Goal: Find contact information: Find contact information

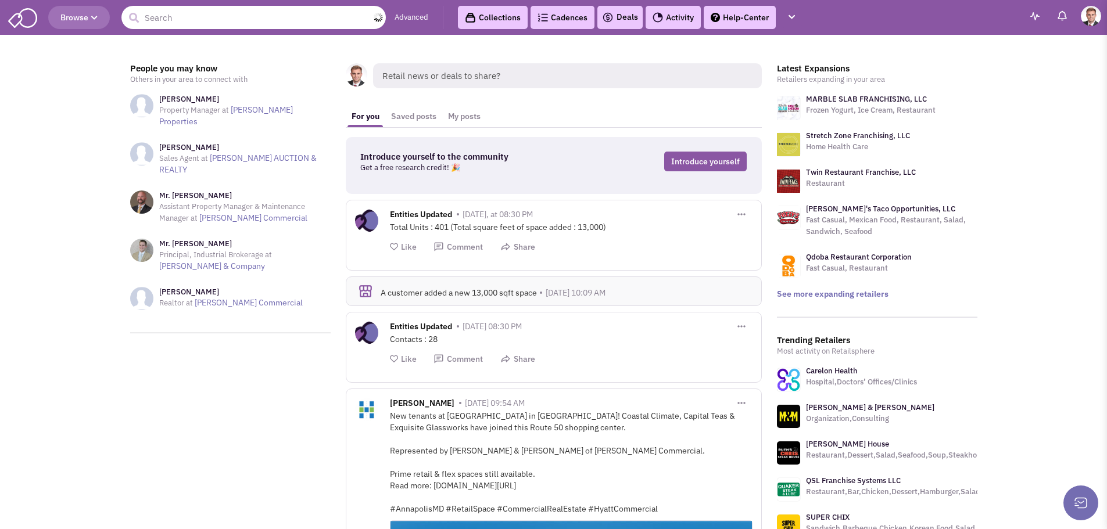
click at [178, 17] on input "text" at bounding box center [253, 17] width 264 height 23
drag, startPoint x: 172, startPoint y: 19, endPoint x: 93, endPoint y: 17, distance: 79.0
click at [93, 17] on header "Browse 455936 wine Advanced Collections Cadences 0 Deals Activity Help-Center" at bounding box center [553, 17] width 1107 height 35
type input "total wine"
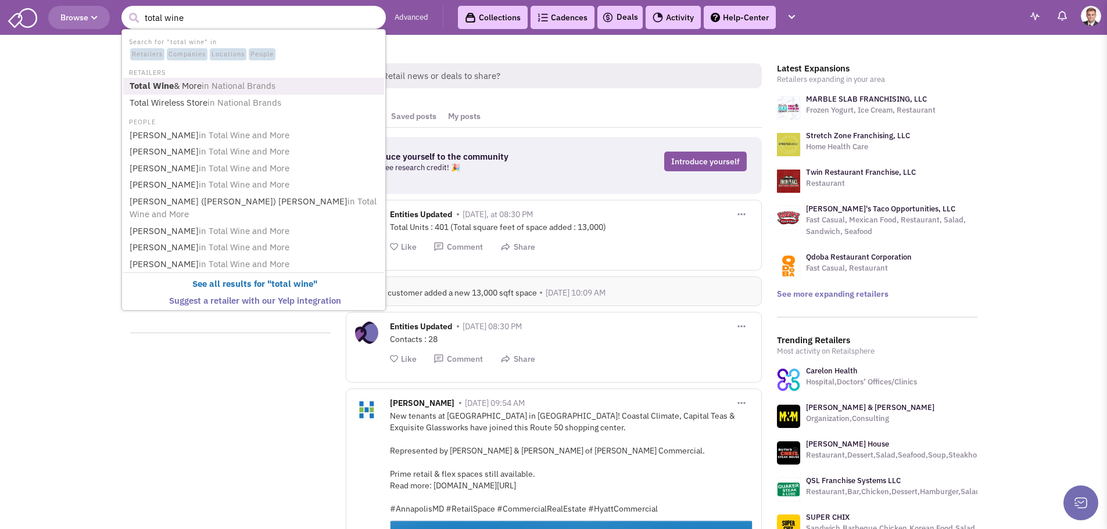
click at [196, 84] on link "Total Wine & More in National Brands" at bounding box center [254, 86] width 257 height 16
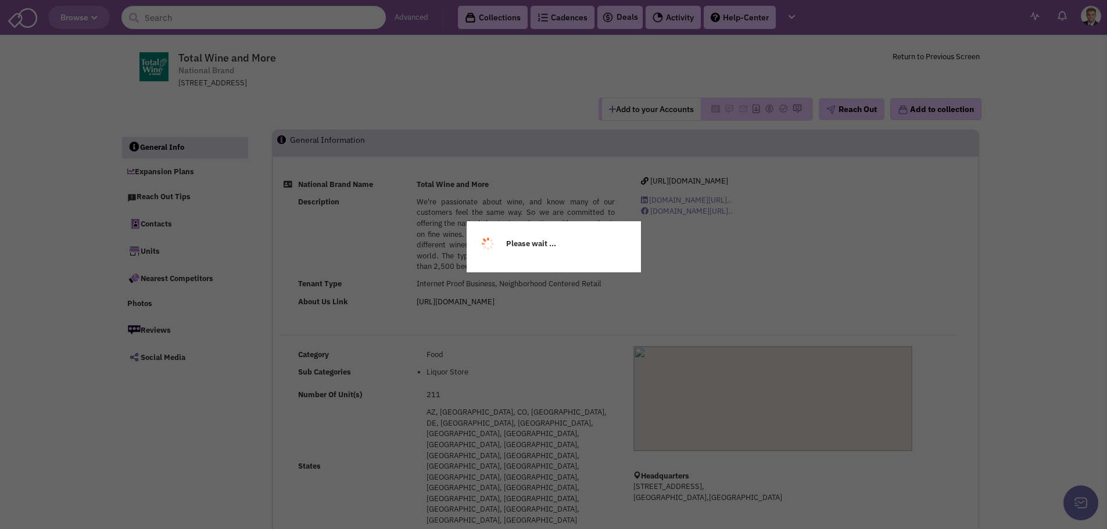
select select
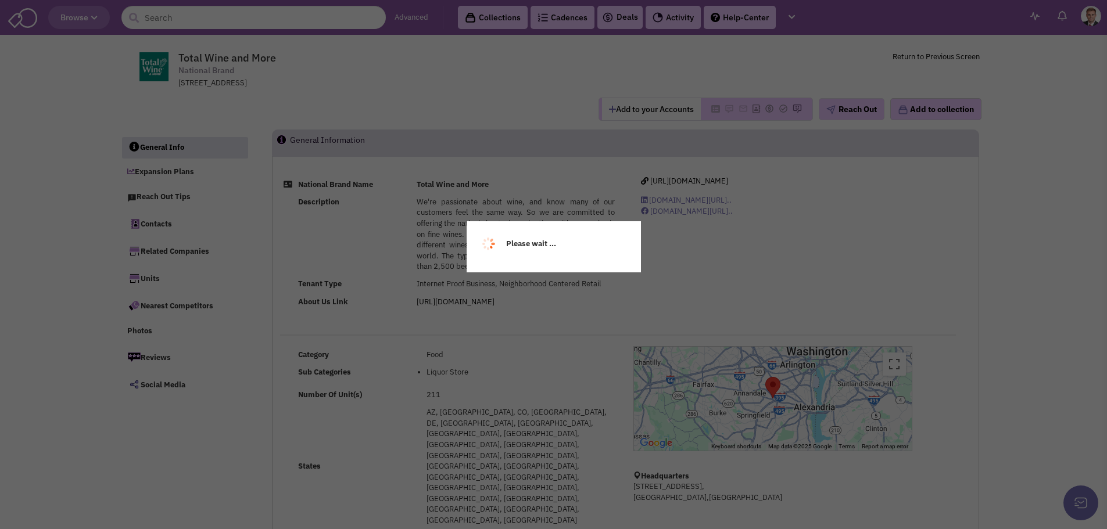
click at [487, 107] on div "Please wait ..." at bounding box center [553, 264] width 1107 height 529
select select
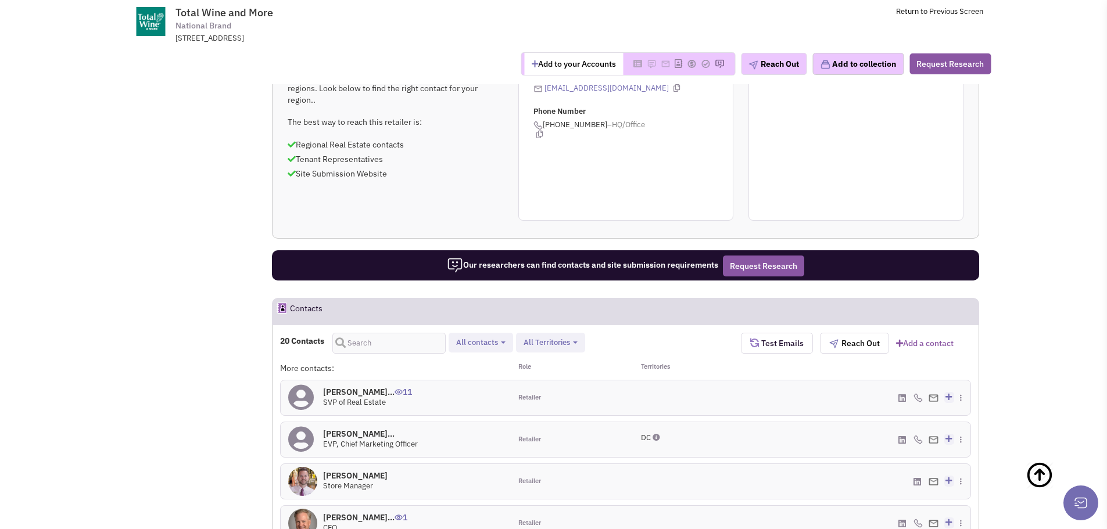
scroll to position [697, 0]
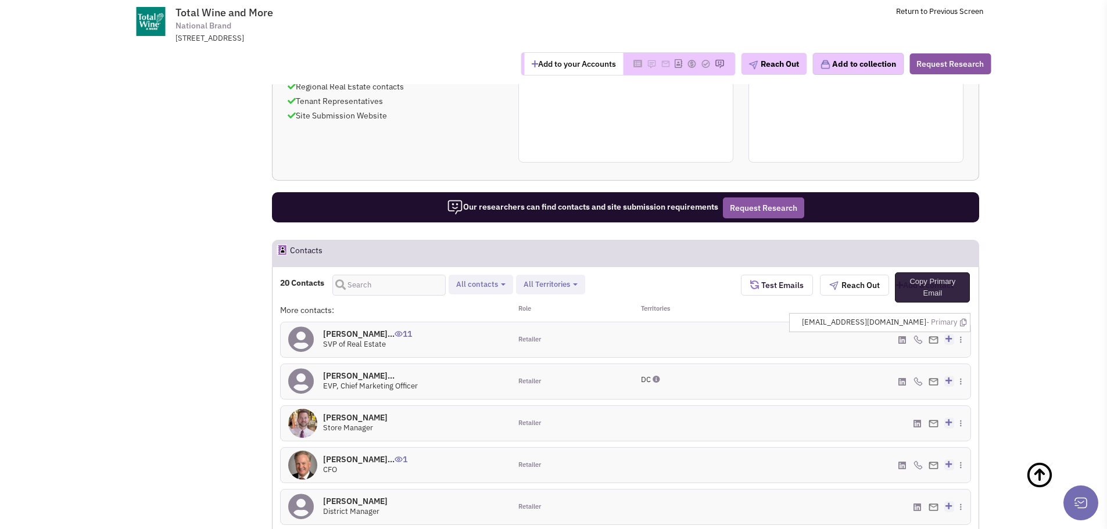
click at [960, 319] on icon at bounding box center [963, 323] width 6 height 8
click at [917, 335] on img at bounding box center [917, 339] width 9 height 9
click at [963, 322] on icon at bounding box center [966, 326] width 6 height 8
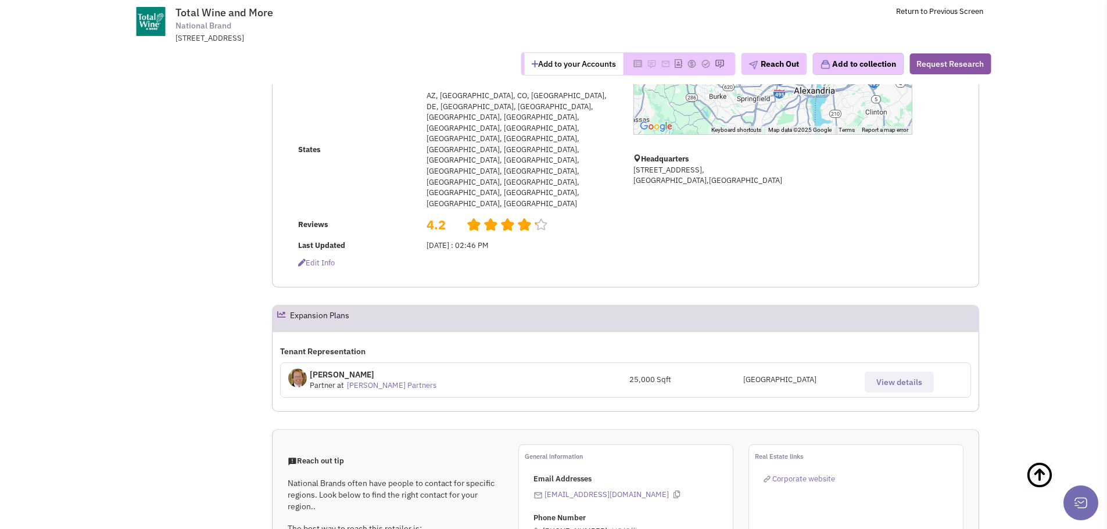
scroll to position [0, 0]
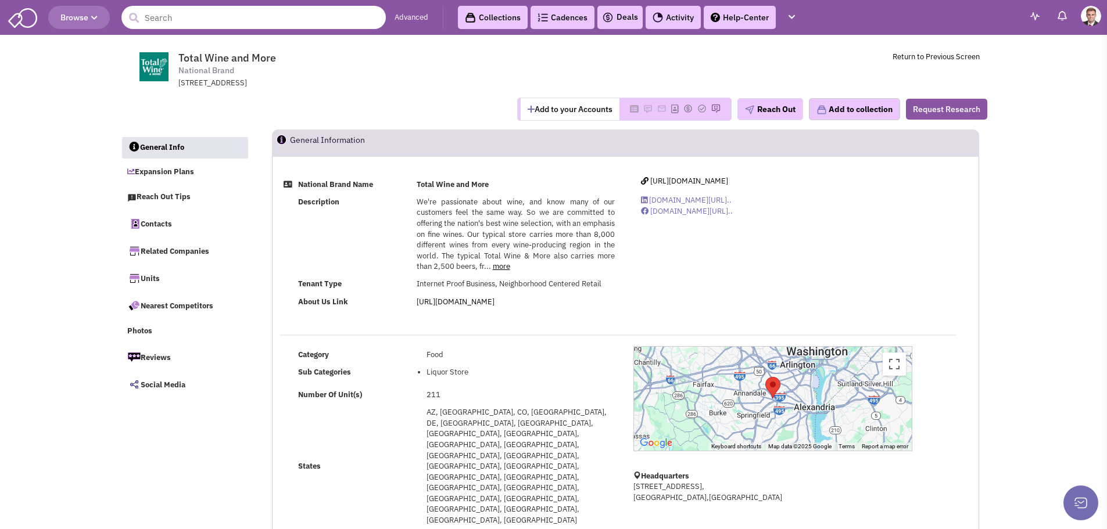
click at [190, 14] on input "text" at bounding box center [253, 17] width 264 height 23
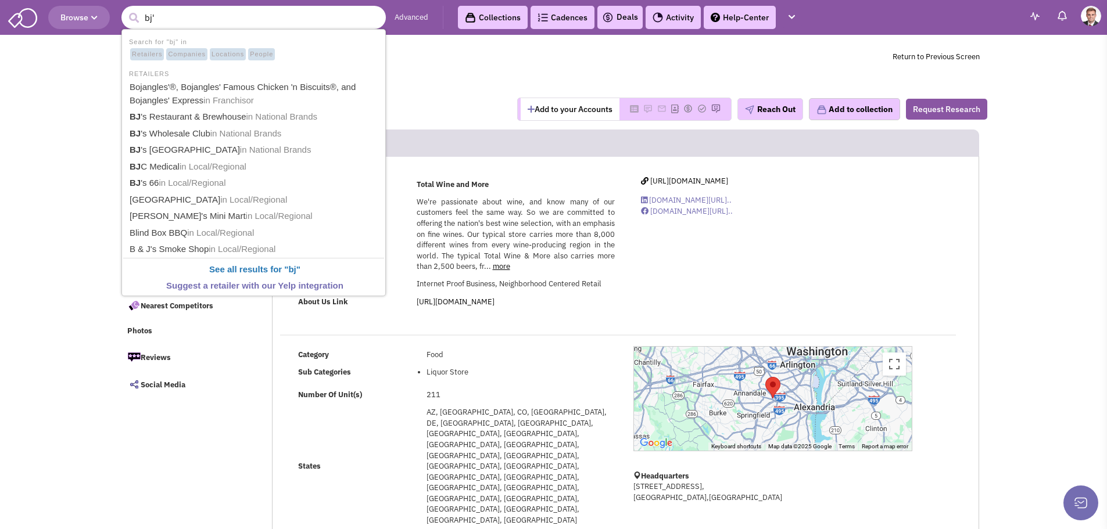
type input "bj's"
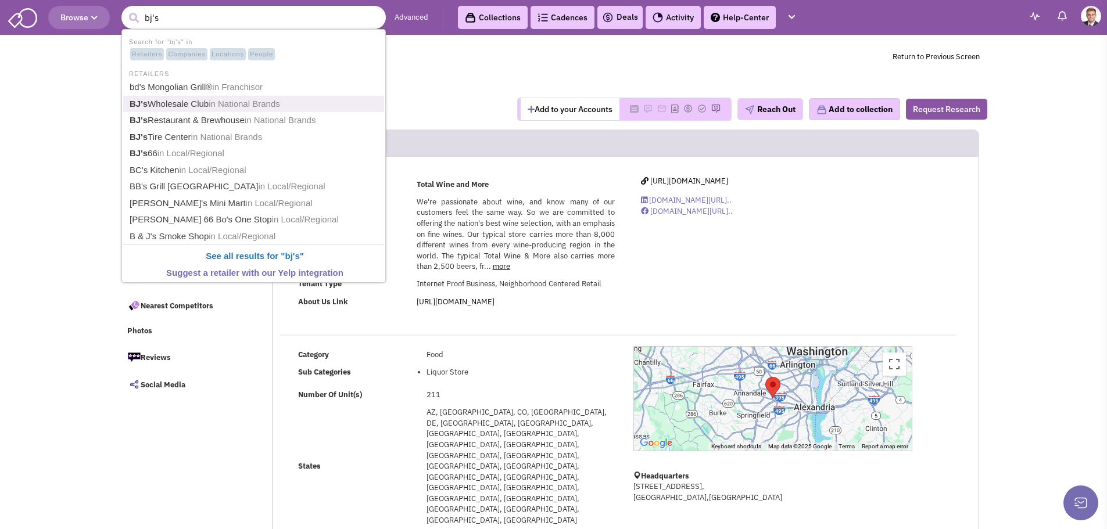
click at [203, 103] on link "BJ's Wholesale Club in National Brands" at bounding box center [254, 104] width 257 height 16
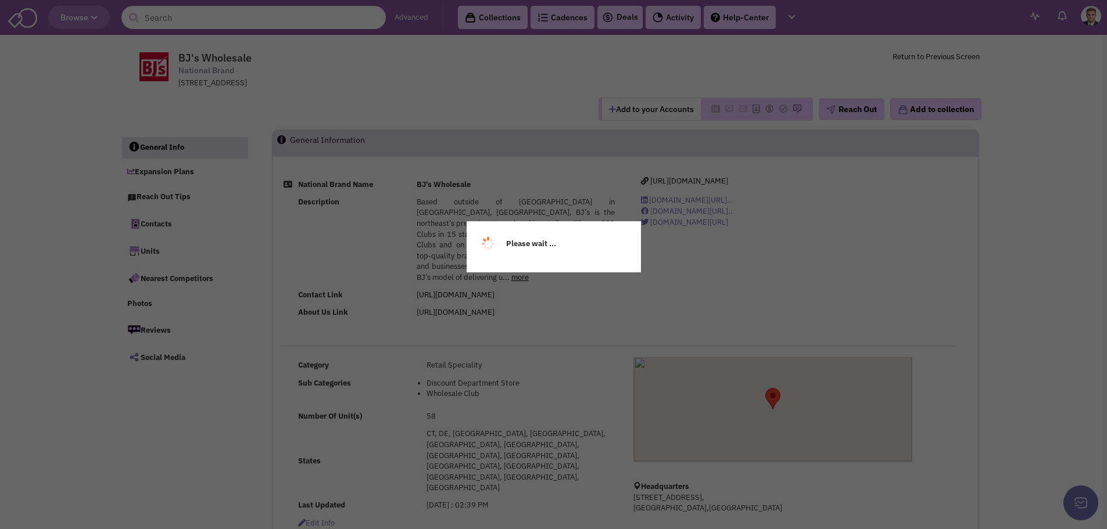
select select
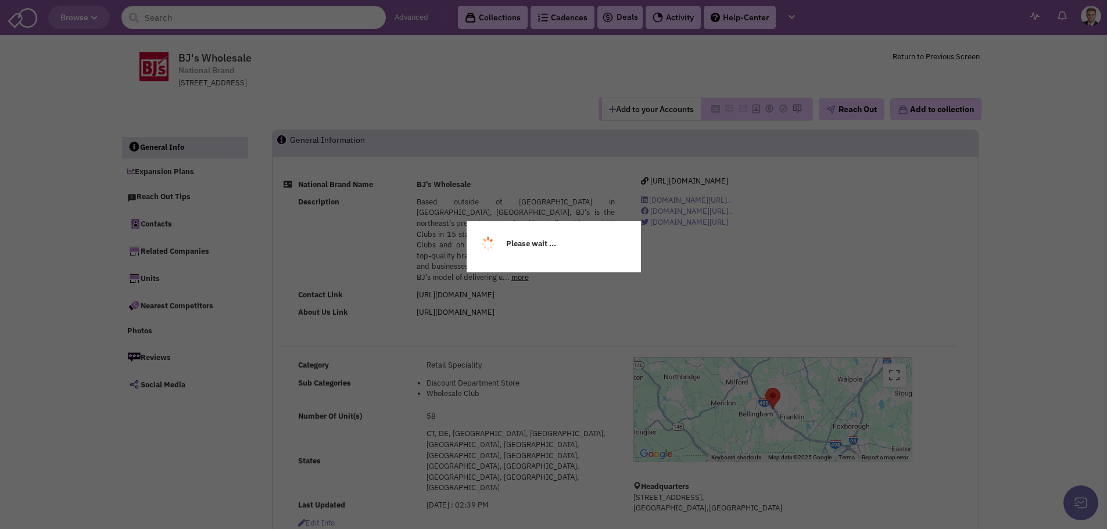
select select
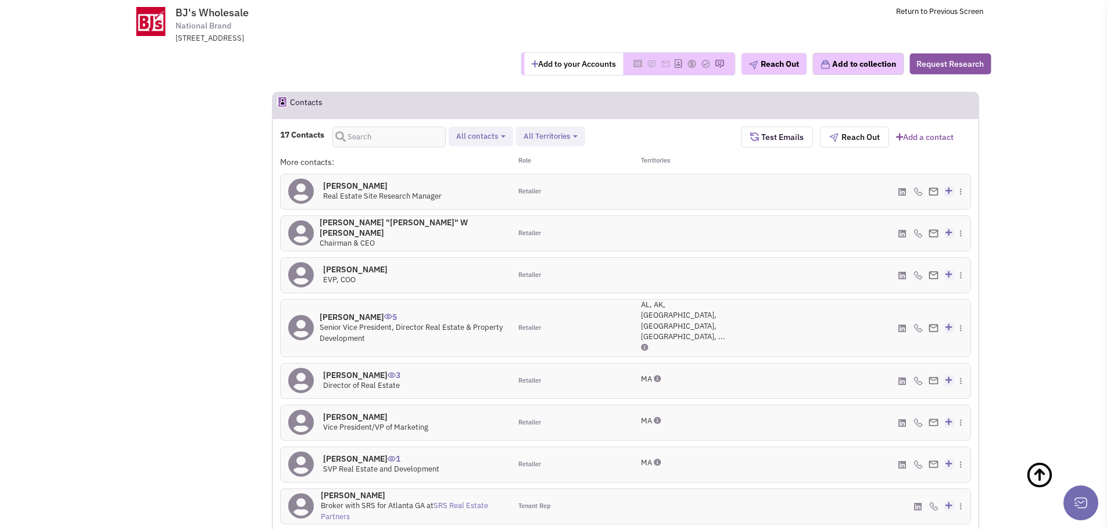
scroll to position [987, 0]
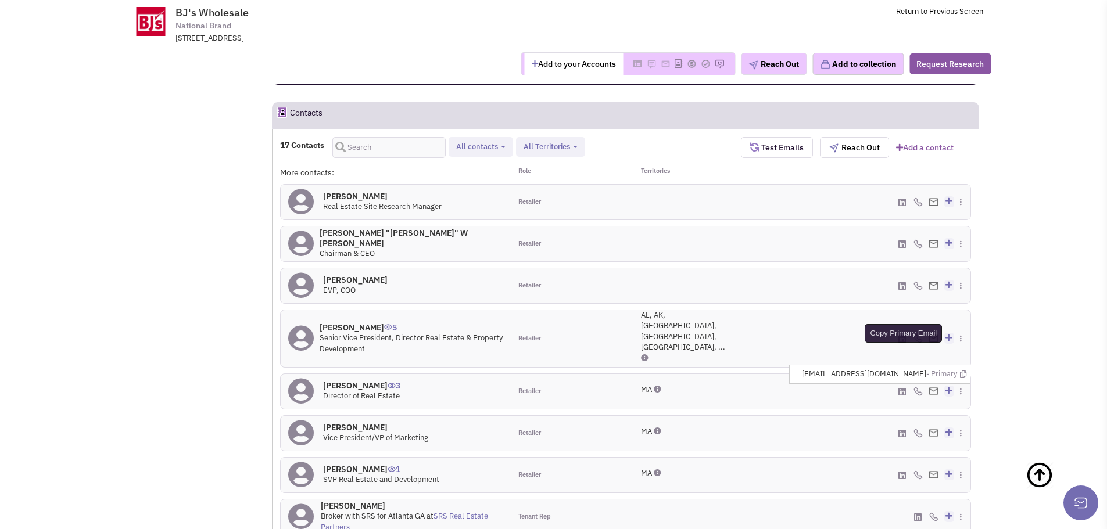
click at [964, 371] on icon at bounding box center [963, 375] width 6 height 8
drag, startPoint x: 987, startPoint y: 198, endPoint x: 928, endPoint y: 214, distance: 60.7
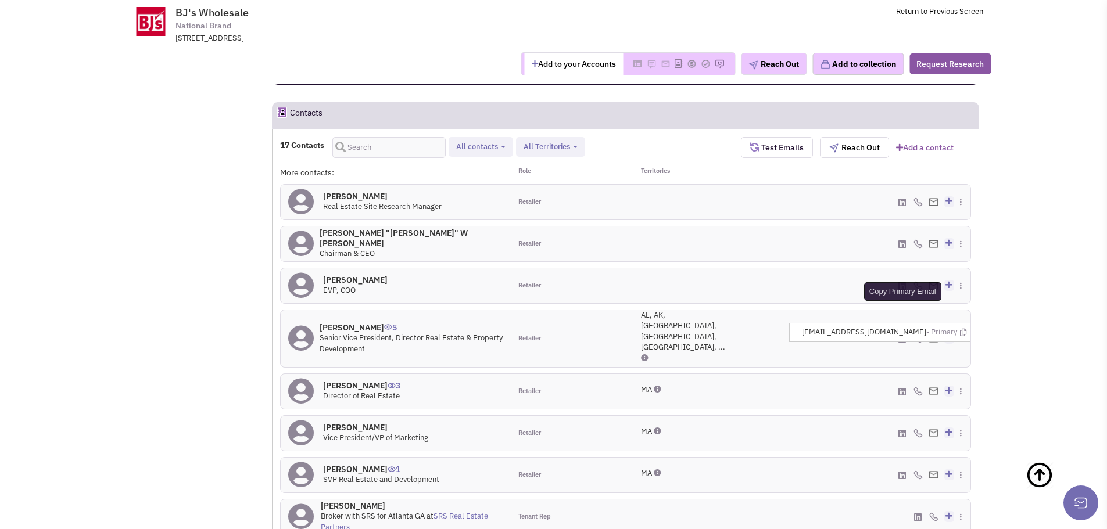
click at [963, 329] on icon at bounding box center [963, 333] width 6 height 8
click at [742, 374] on div "(508) 208-4623 - Cell Create a deal" at bounding box center [856, 391] width 230 height 35
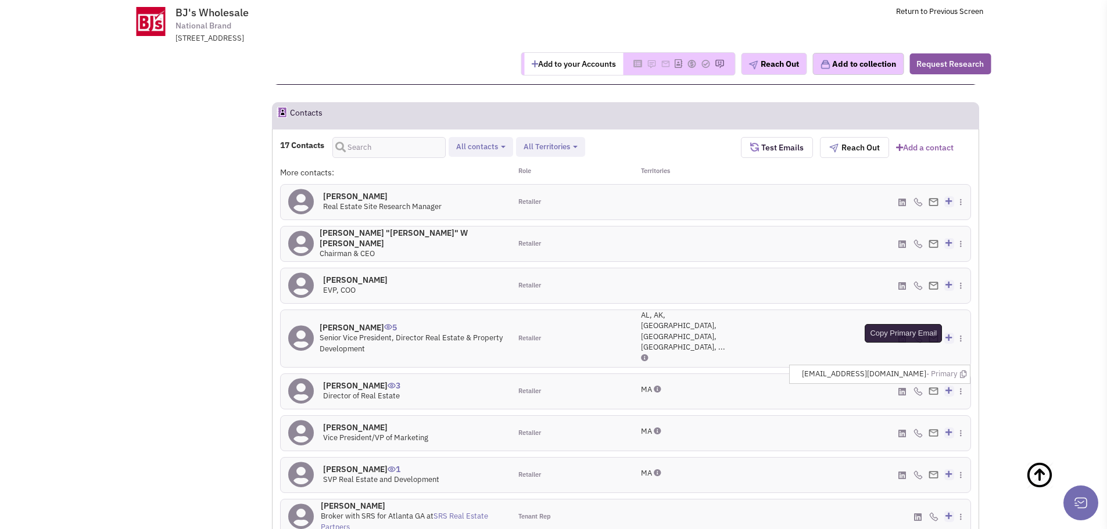
click at [962, 371] on icon at bounding box center [963, 375] width 6 height 8
click at [963, 374] on icon at bounding box center [966, 378] width 6 height 8
drag, startPoint x: 471, startPoint y: 243, endPoint x: 753, endPoint y: 221, distance: 282.6
click at [471, 374] on div "Patrick Netreba 3 Director of Real Estate" at bounding box center [396, 391] width 230 height 35
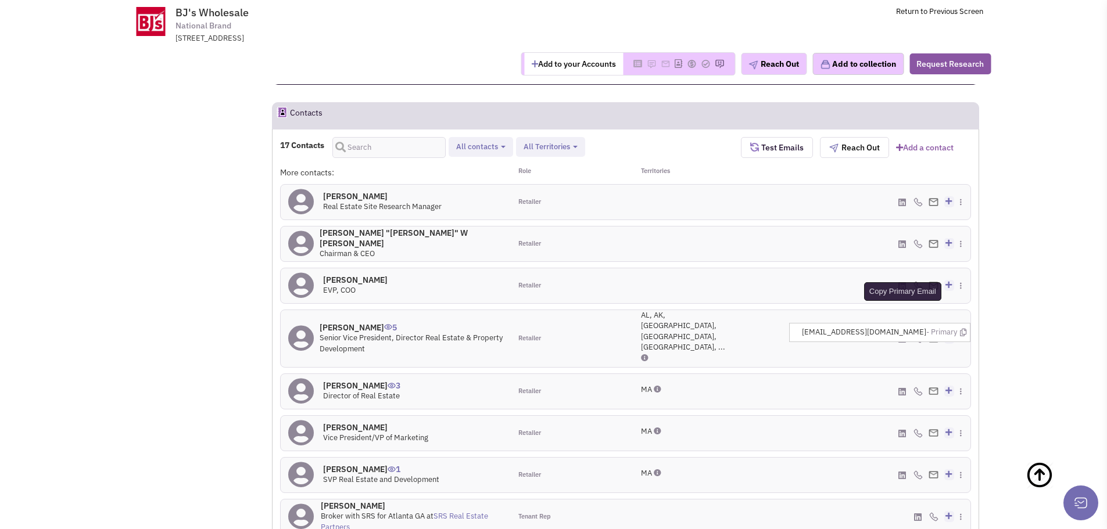
click at [962, 329] on icon at bounding box center [963, 333] width 6 height 8
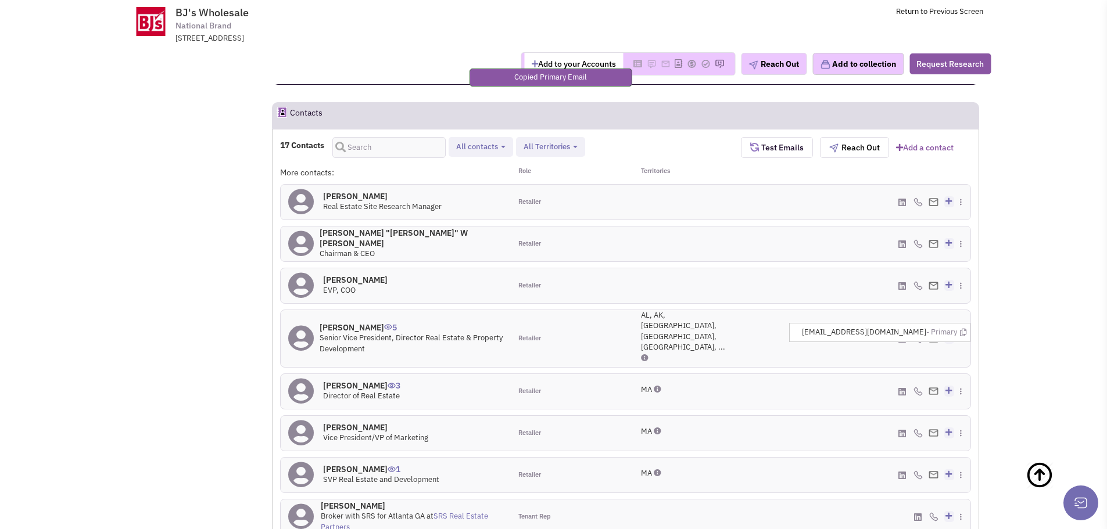
drag, startPoint x: 878, startPoint y: 217, endPoint x: 898, endPoint y: 210, distance: 21.1
click at [878, 310] on div "(774) 512-6672 - Office Add to my contacts" at bounding box center [856, 338] width 230 height 57
drag, startPoint x: 1020, startPoint y: 209, endPoint x: 983, endPoint y: 209, distance: 36.6
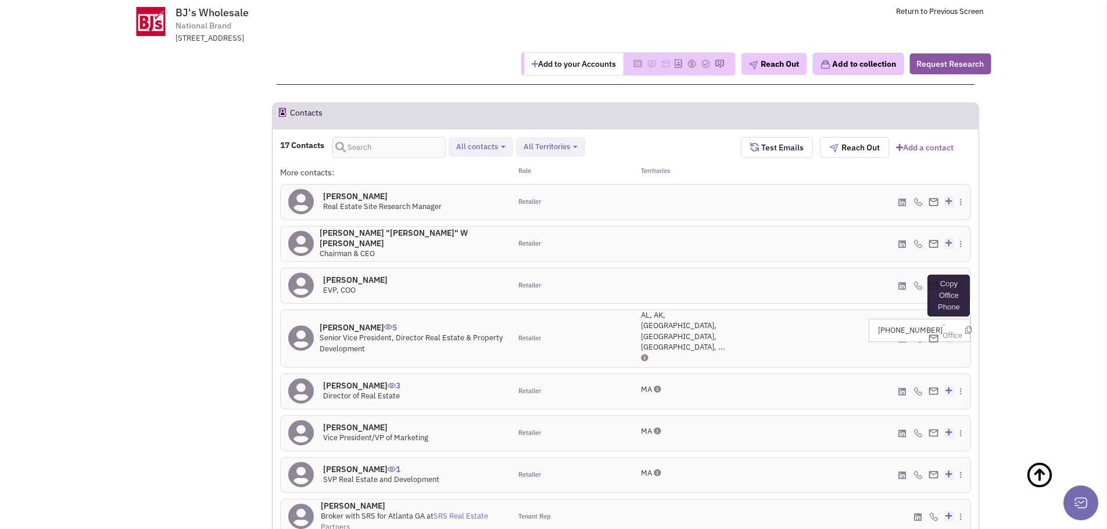
click at [965, 326] on icon at bounding box center [968, 330] width 6 height 8
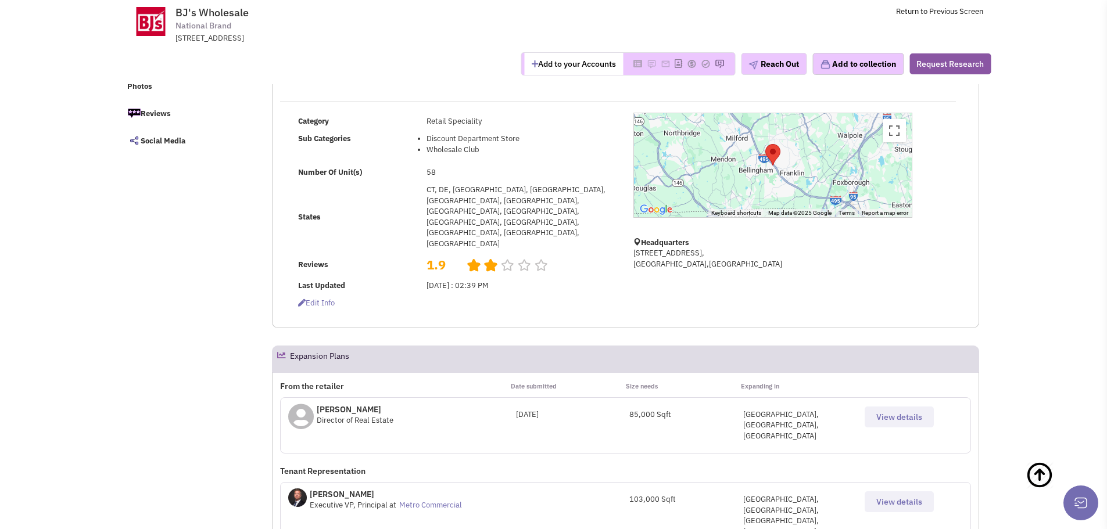
scroll to position [0, 0]
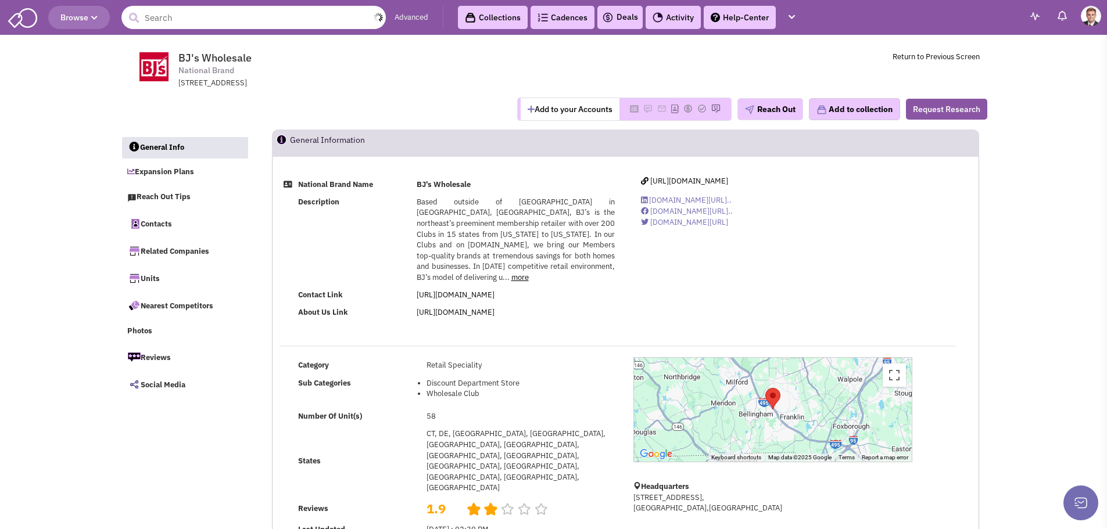
click at [178, 19] on input "text" at bounding box center [253, 17] width 264 height 23
